Goal: Transaction & Acquisition: Purchase product/service

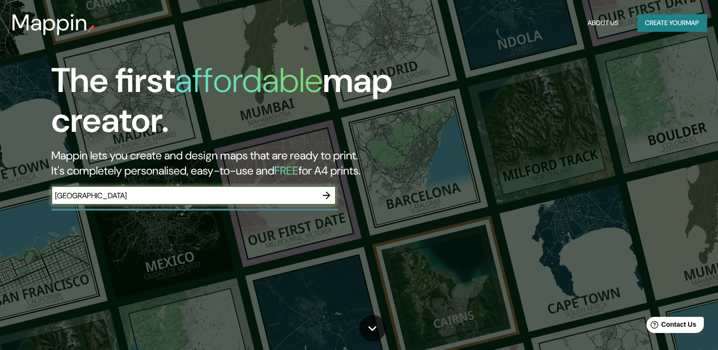
type input "[GEOGRAPHIC_DATA]"
click at [324, 198] on icon "button" at bounding box center [326, 195] width 11 height 11
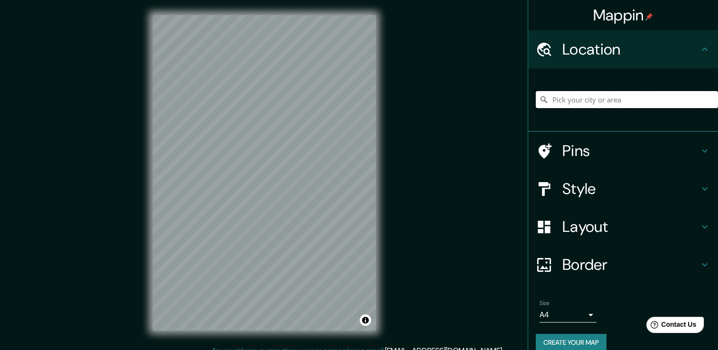
click at [598, 102] on input "Pick your city or area" at bounding box center [627, 99] width 182 height 17
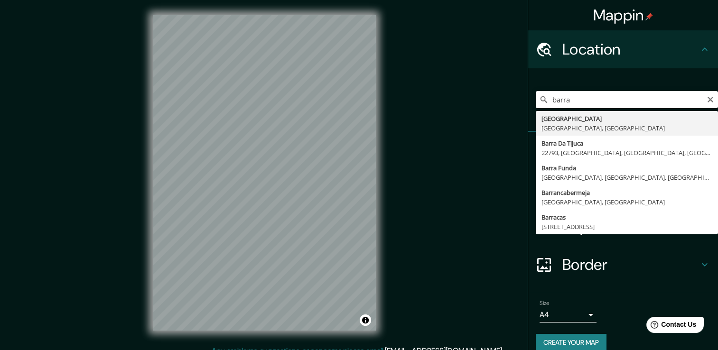
type input "[GEOGRAPHIC_DATA], [GEOGRAPHIC_DATA], [GEOGRAPHIC_DATA]"
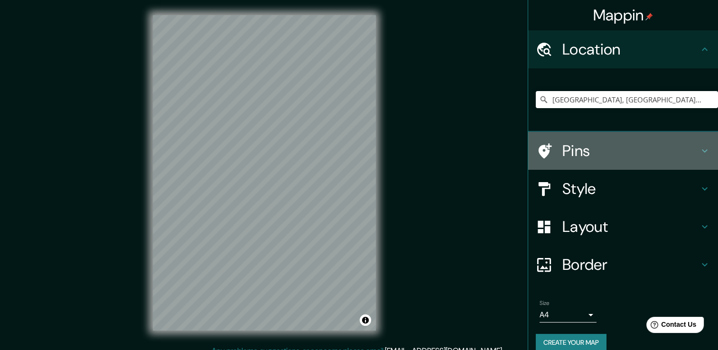
click at [676, 147] on h4 "Pins" at bounding box center [630, 150] width 137 height 19
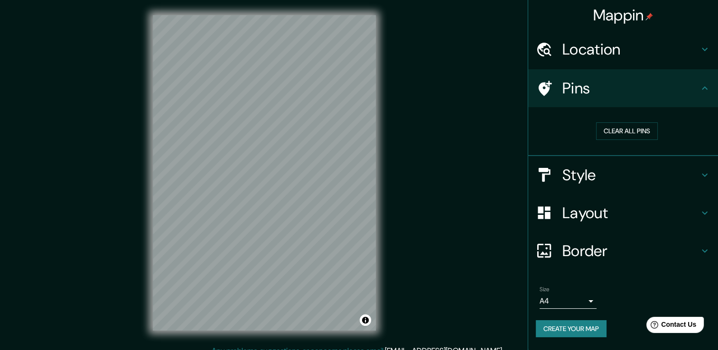
click at [695, 87] on h4 "Pins" at bounding box center [630, 88] width 137 height 19
click at [692, 177] on h4 "Style" at bounding box center [630, 175] width 137 height 19
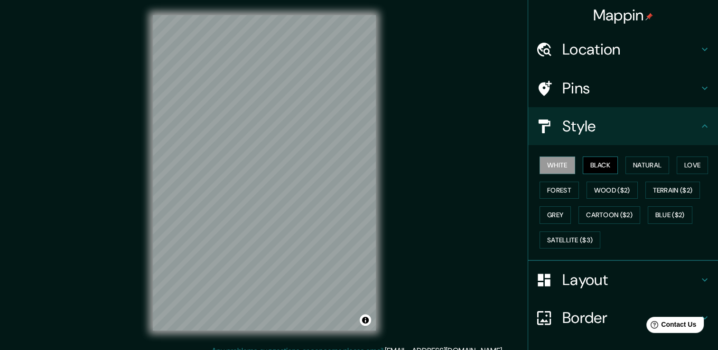
click at [604, 170] on button "Black" at bounding box center [601, 166] width 36 height 18
click at [632, 163] on button "Natural" at bounding box center [647, 166] width 44 height 18
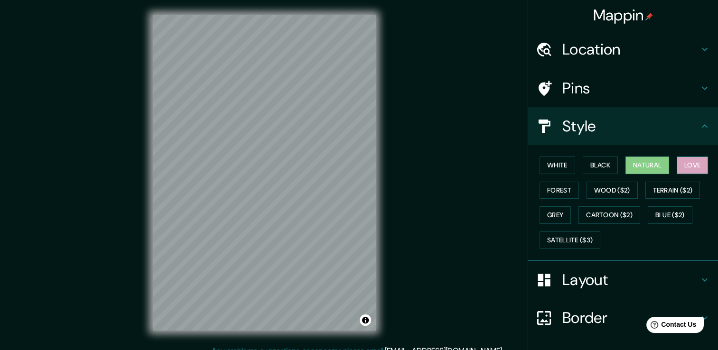
click at [680, 165] on button "Love" at bounding box center [692, 166] width 31 height 18
click at [561, 194] on button "Forest" at bounding box center [558, 191] width 39 height 18
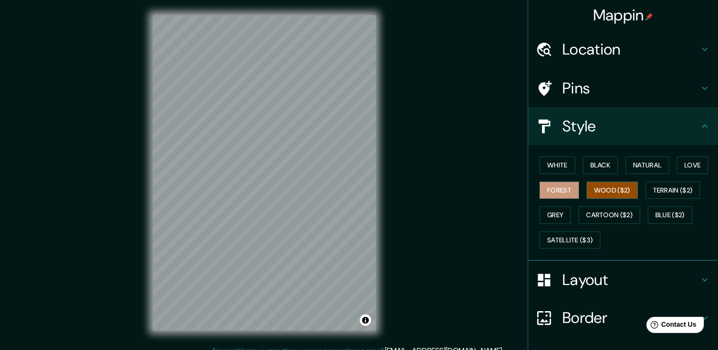
click at [602, 190] on button "Wood ($2)" at bounding box center [611, 191] width 51 height 18
click at [658, 189] on button "Terrain ($2)" at bounding box center [672, 191] width 55 height 18
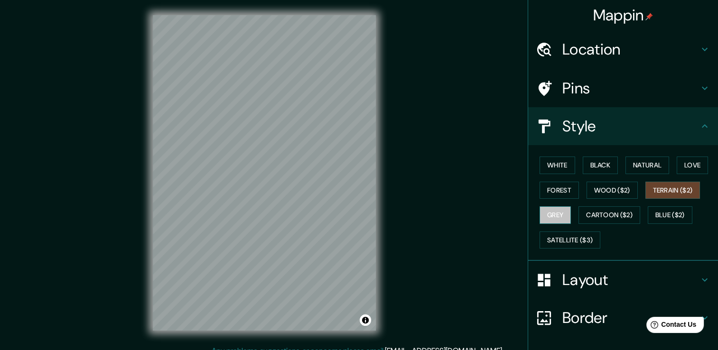
click at [548, 217] on button "Grey" at bounding box center [554, 215] width 31 height 18
click at [548, 170] on button "White" at bounding box center [557, 166] width 36 height 18
